Goal: Use online tool/utility: Utilize a website feature to perform a specific function

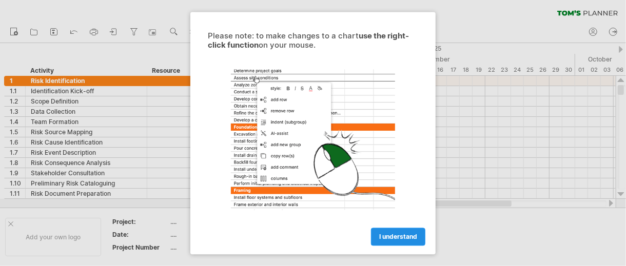
click at [401, 237] on span "I understand" at bounding box center [398, 237] width 38 height 8
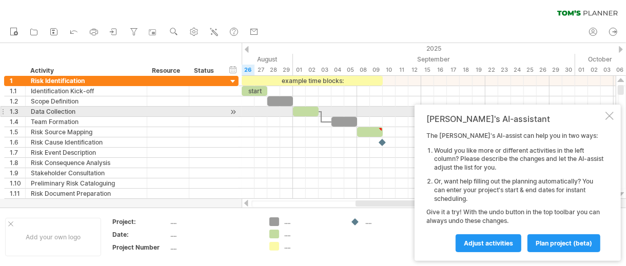
click at [608, 116] on div at bounding box center [610, 116] width 8 height 8
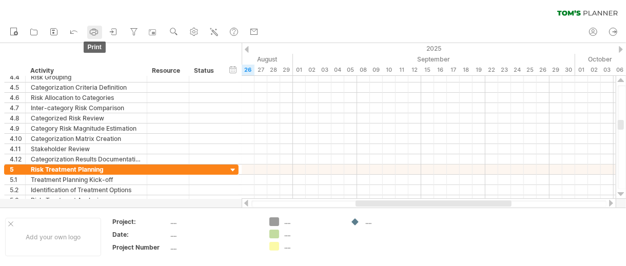
click at [92, 33] on rect at bounding box center [94, 34] width 4 height 3
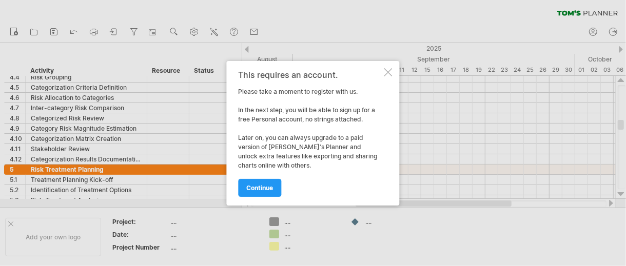
click at [390, 70] on div at bounding box center [388, 72] width 8 height 8
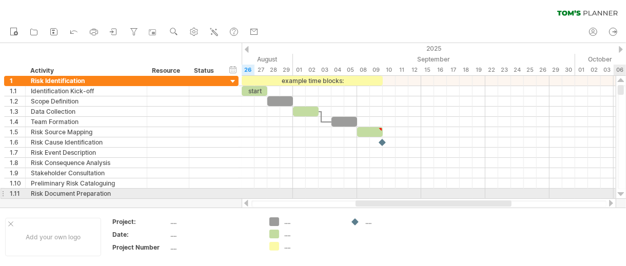
click at [618, 192] on div at bounding box center [621, 194] width 7 height 8
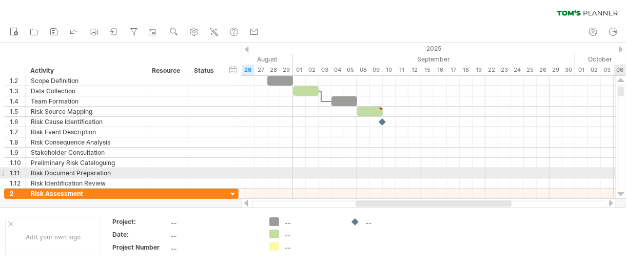
click at [618, 192] on div at bounding box center [621, 194] width 7 height 8
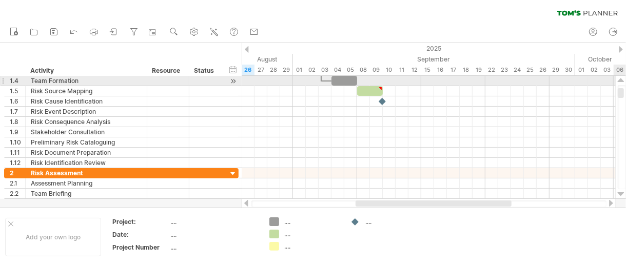
click at [623, 79] on div at bounding box center [621, 80] width 7 height 8
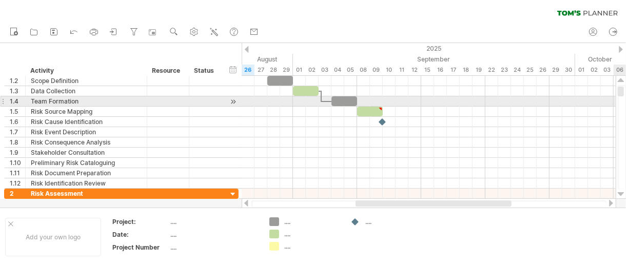
click at [623, 79] on div at bounding box center [621, 80] width 7 height 8
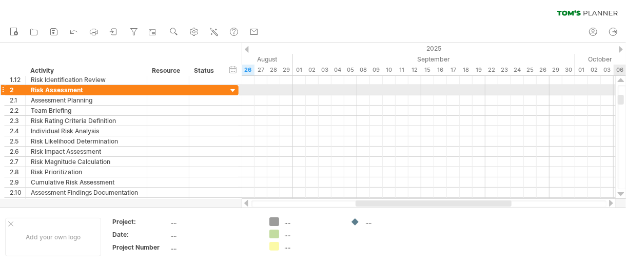
drag, startPoint x: 620, startPoint y: 88, endPoint x: 621, endPoint y: 98, distance: 9.8
click at [621, 98] on div at bounding box center [621, 100] width 6 height 10
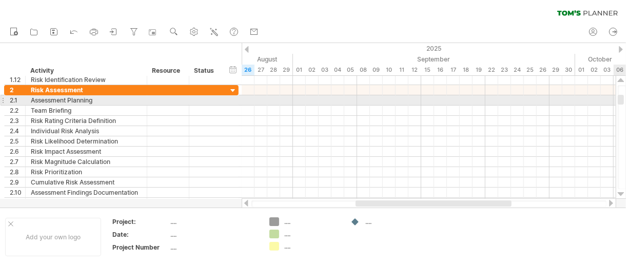
click at [621, 95] on div at bounding box center [621, 100] width 6 height 10
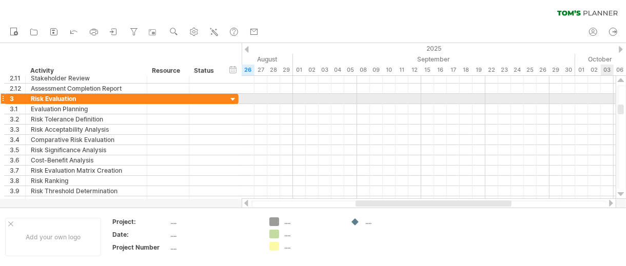
drag, startPoint x: 620, startPoint y: 98, endPoint x: 620, endPoint y: 107, distance: 9.8
click at [620, 107] on div at bounding box center [621, 110] width 6 height 10
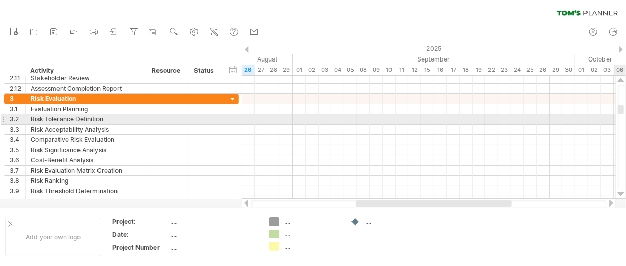
click at [621, 122] on div at bounding box center [622, 137] width 8 height 104
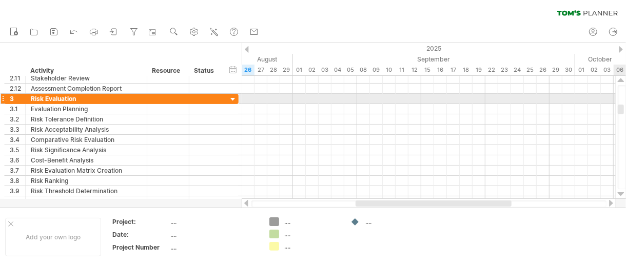
click at [622, 106] on div at bounding box center [621, 110] width 6 height 10
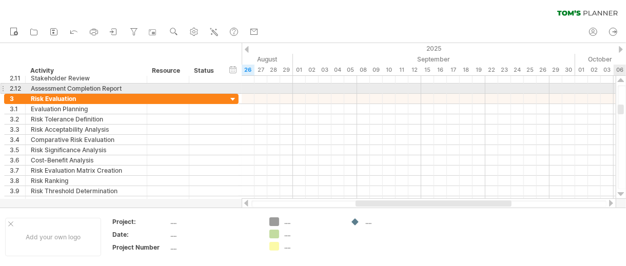
click at [623, 85] on div at bounding box center [621, 137] width 11 height 123
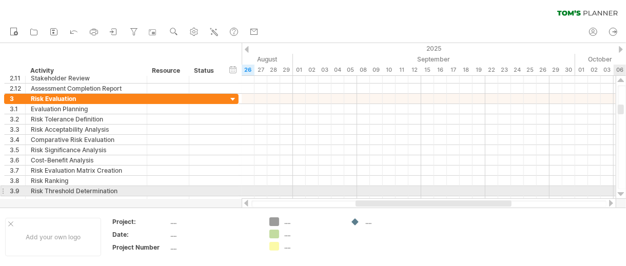
click at [622, 193] on div at bounding box center [621, 194] width 7 height 8
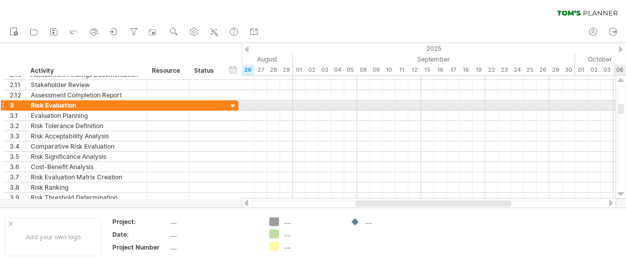
click at [622, 106] on div at bounding box center [621, 109] width 6 height 10
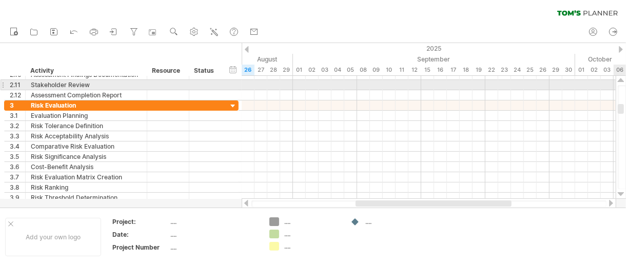
click at [619, 81] on div at bounding box center [621, 80] width 7 height 8
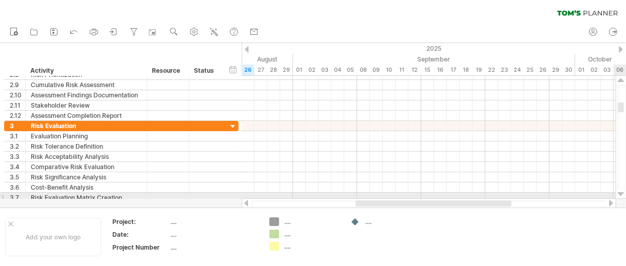
click at [620, 195] on div at bounding box center [621, 194] width 7 height 8
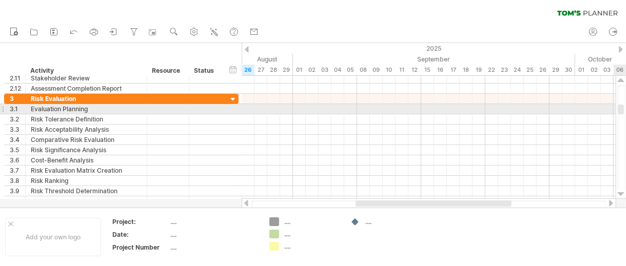
click at [623, 113] on div at bounding box center [621, 110] width 6 height 10
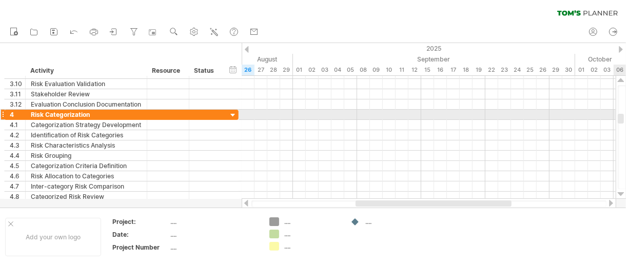
drag, startPoint x: 620, startPoint y: 110, endPoint x: 623, endPoint y: 120, distance: 9.6
click at [623, 120] on div at bounding box center [621, 119] width 6 height 10
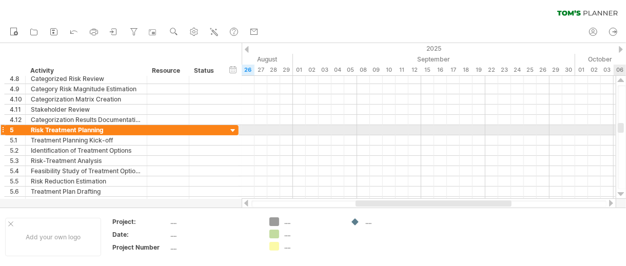
click at [624, 127] on div at bounding box center [621, 128] width 6 height 10
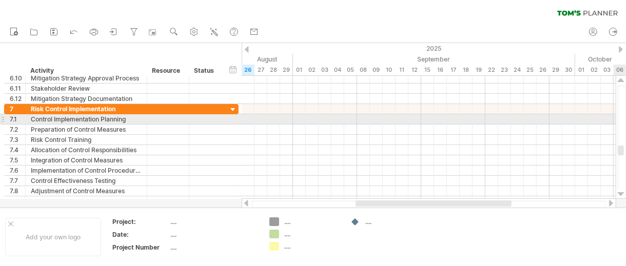
click at [623, 122] on div at bounding box center [622, 137] width 8 height 104
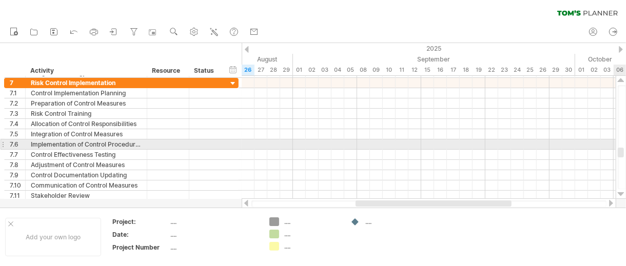
click at [620, 148] on div at bounding box center [621, 153] width 6 height 10
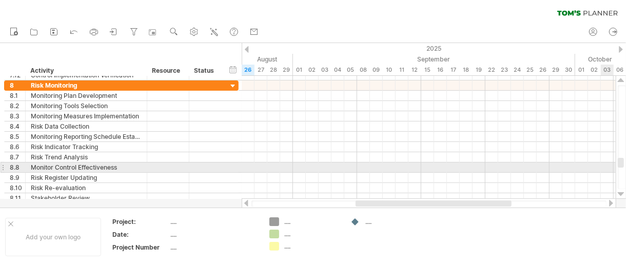
drag, startPoint x: 622, startPoint y: 150, endPoint x: 626, endPoint y: 163, distance: 12.8
click at [626, 163] on div at bounding box center [622, 137] width 8 height 104
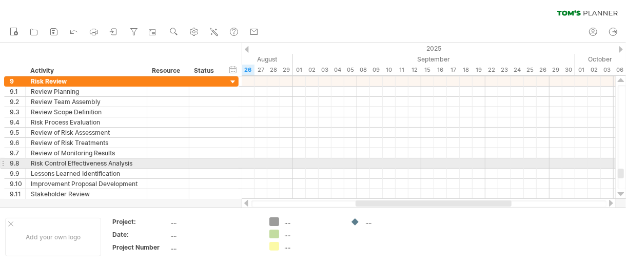
drag, startPoint x: 619, startPoint y: 159, endPoint x: 622, endPoint y: 170, distance: 11.1
click at [622, 170] on div at bounding box center [621, 174] width 6 height 10
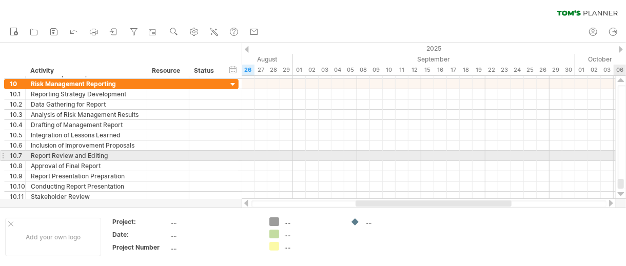
drag, startPoint x: 622, startPoint y: 174, endPoint x: 627, endPoint y: 184, distance: 11.7
click at [626, 184] on html "progress(100%) Trying to reach [DOMAIN_NAME] Connected again... 0% clear filter…" at bounding box center [313, 134] width 626 height 268
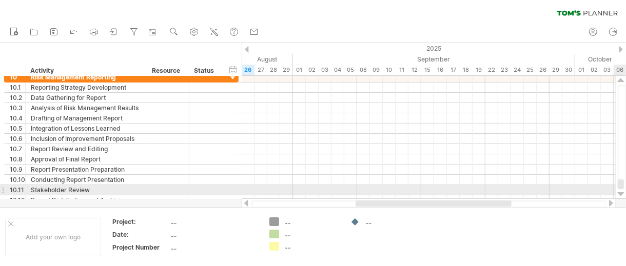
drag, startPoint x: 618, startPoint y: 181, endPoint x: 369, endPoint y: 186, distance: 249.0
click at [619, 192] on div at bounding box center [621, 137] width 11 height 123
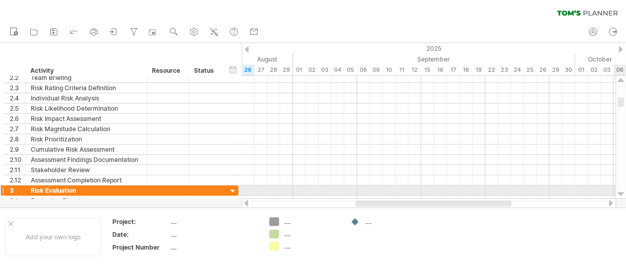
click at [619, 194] on div at bounding box center [621, 194] width 7 height 8
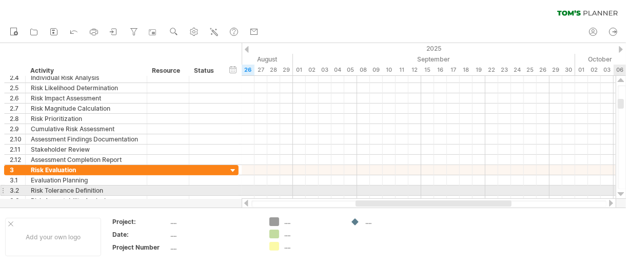
click at [619, 193] on div at bounding box center [621, 194] width 7 height 8
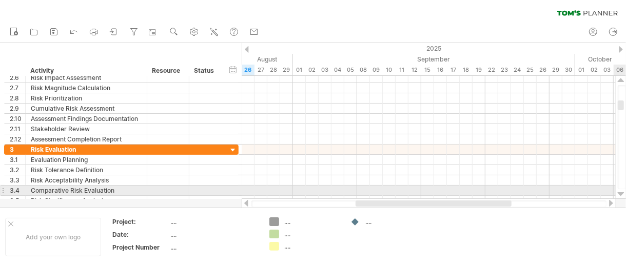
click at [619, 192] on div at bounding box center [621, 194] width 7 height 8
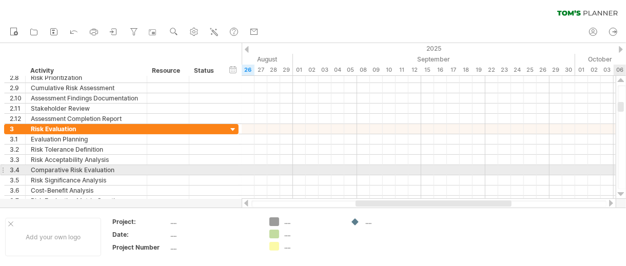
click at [619, 192] on div at bounding box center [621, 194] width 7 height 8
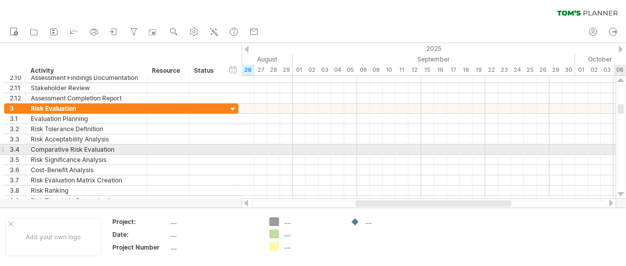
click at [619, 192] on div at bounding box center [621, 194] width 7 height 8
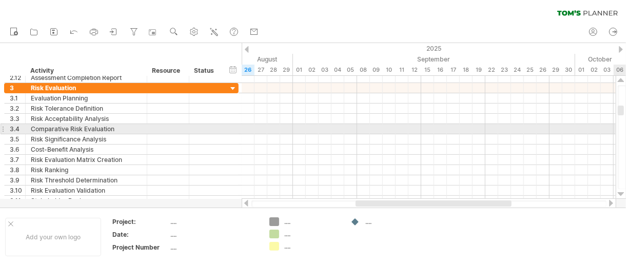
click at [619, 192] on div at bounding box center [621, 194] width 7 height 8
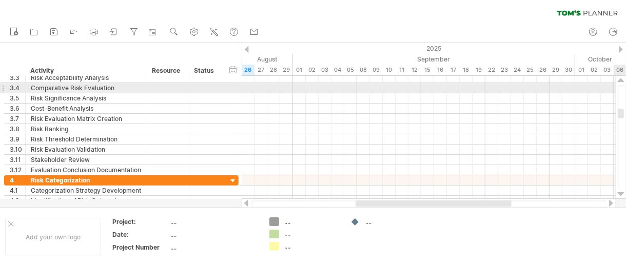
click at [619, 192] on div at bounding box center [621, 194] width 7 height 8
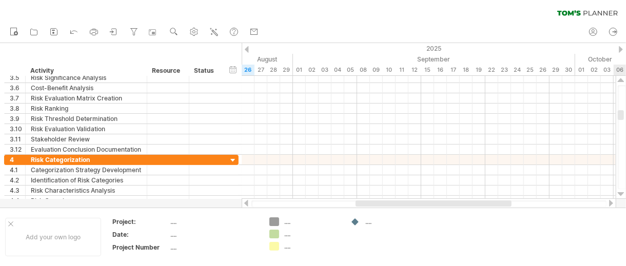
click at [619, 192] on div at bounding box center [621, 194] width 7 height 8
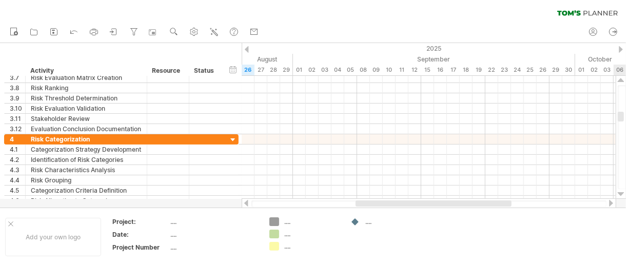
click at [619, 192] on div at bounding box center [621, 194] width 7 height 8
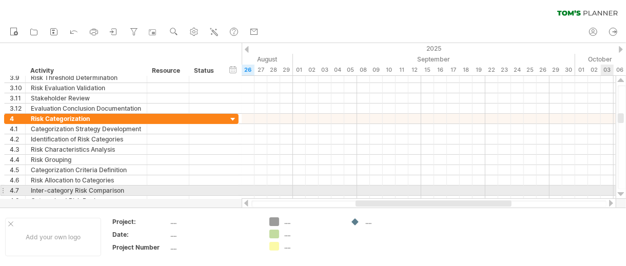
click at [622, 193] on div at bounding box center [621, 194] width 7 height 8
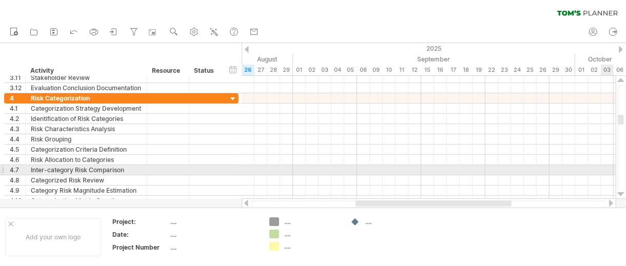
click at [622, 193] on div at bounding box center [621, 194] width 7 height 8
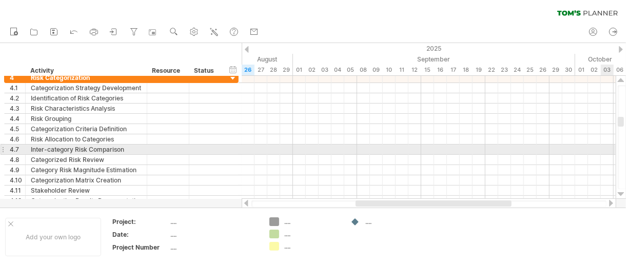
click at [622, 193] on div at bounding box center [621, 194] width 7 height 8
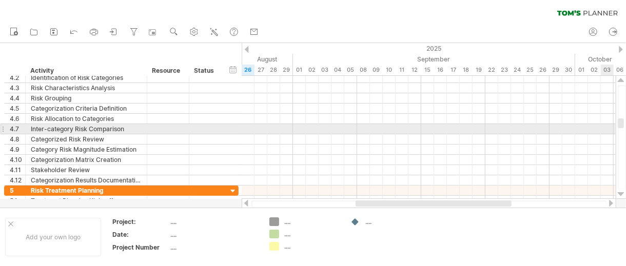
click at [622, 193] on div at bounding box center [621, 194] width 7 height 8
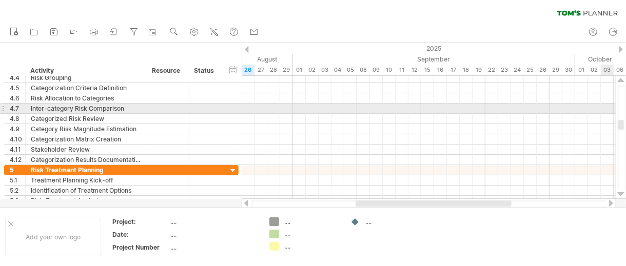
click at [622, 193] on div at bounding box center [621, 194] width 7 height 8
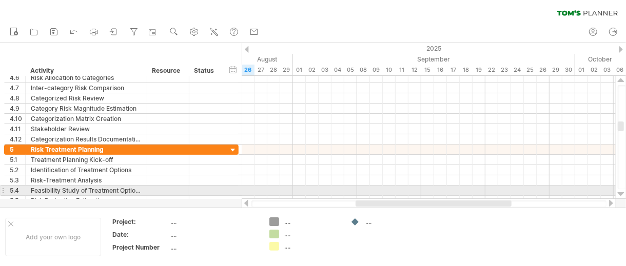
click at [621, 196] on div at bounding box center [621, 194] width 7 height 8
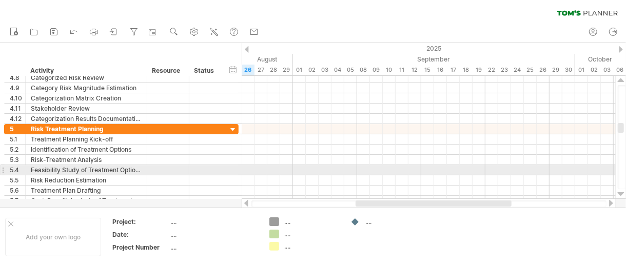
click at [621, 196] on div at bounding box center [621, 194] width 7 height 8
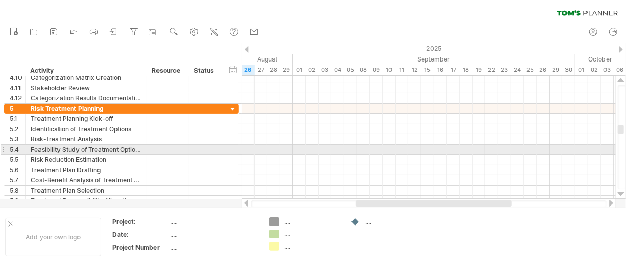
click at [621, 196] on div at bounding box center [621, 194] width 7 height 8
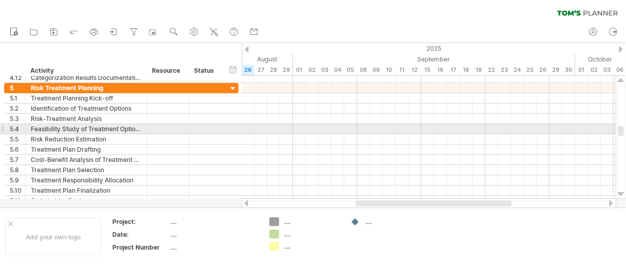
click at [621, 196] on div at bounding box center [621, 194] width 7 height 8
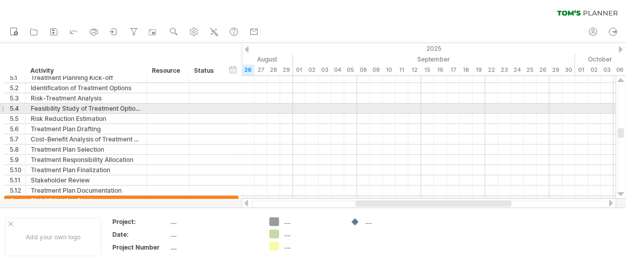
click at [621, 196] on div at bounding box center [621, 194] width 7 height 8
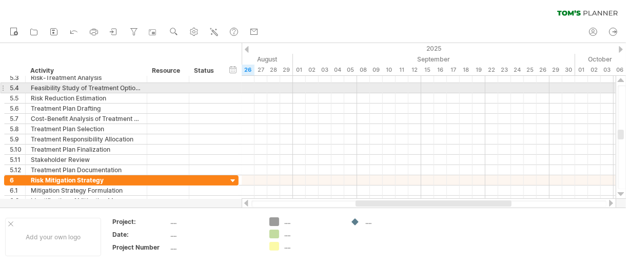
click at [621, 196] on div at bounding box center [621, 194] width 7 height 8
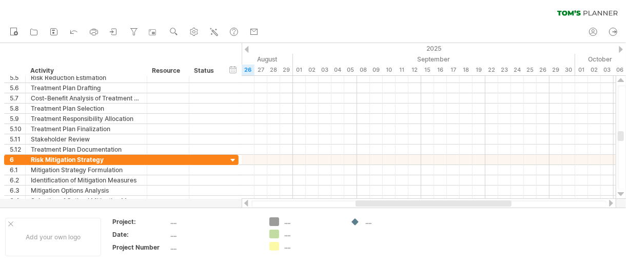
click at [621, 196] on div at bounding box center [621, 194] width 7 height 8
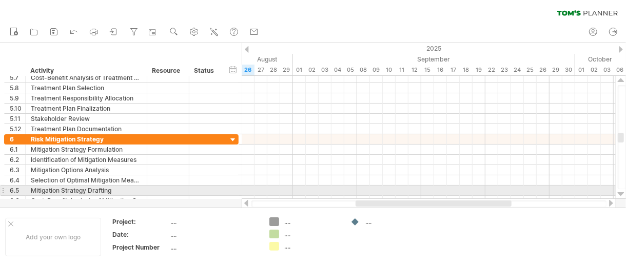
click at [619, 194] on div at bounding box center [621, 194] width 7 height 8
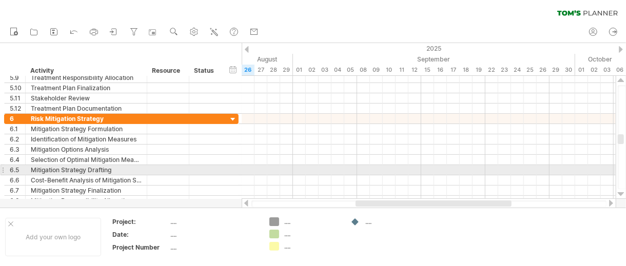
click at [619, 194] on div at bounding box center [621, 194] width 7 height 8
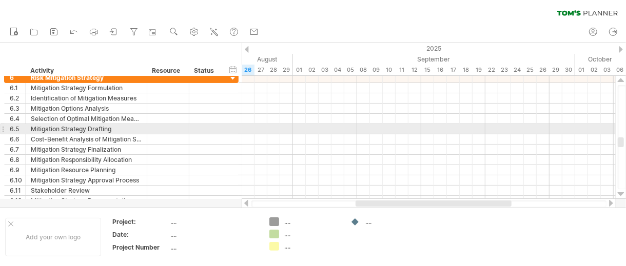
click at [619, 194] on div at bounding box center [621, 194] width 7 height 8
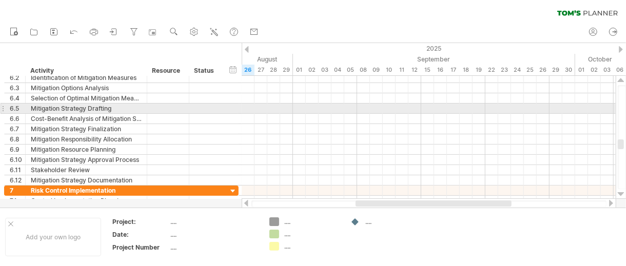
click at [619, 194] on div at bounding box center [621, 194] width 7 height 8
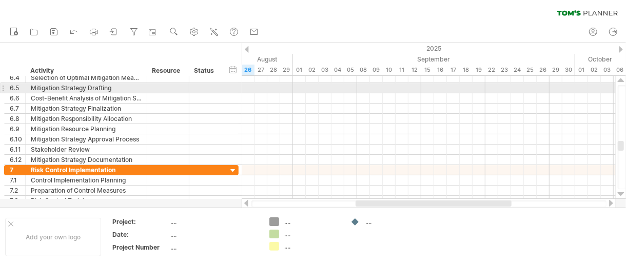
click at [619, 194] on div at bounding box center [621, 194] width 7 height 8
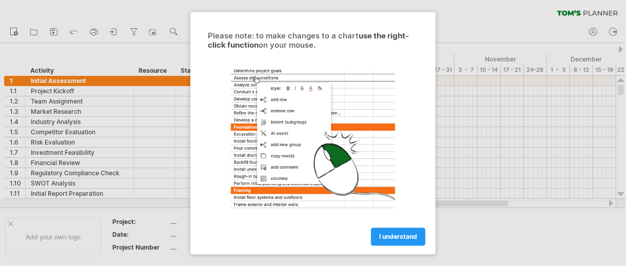
drag, startPoint x: 409, startPoint y: 235, endPoint x: 402, endPoint y: 235, distance: 6.7
click at [409, 235] on span "I understand" at bounding box center [398, 237] width 38 height 8
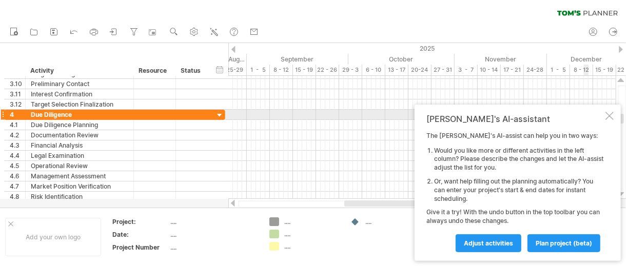
click at [611, 117] on div at bounding box center [610, 116] width 8 height 8
